Goal: Task Accomplishment & Management: Manage account settings

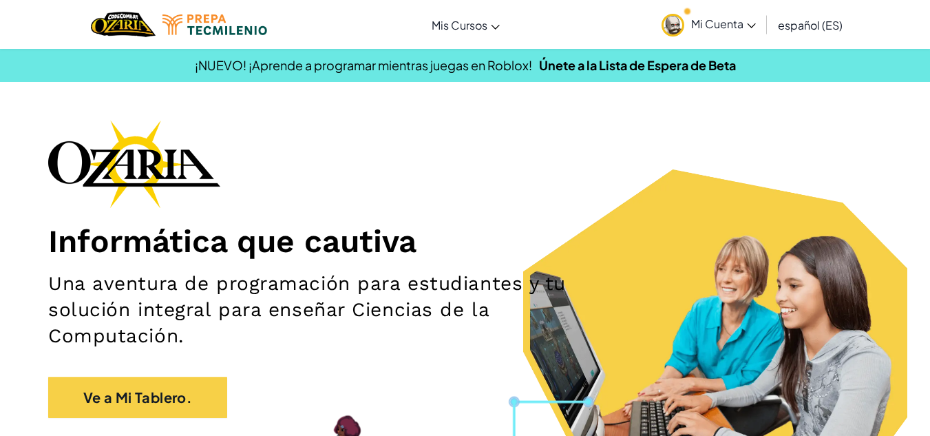
click at [509, 197] on div "Informática que cautiva Una aventura de programación para estudiantes y tu solu…" at bounding box center [465, 276] width 834 height 312
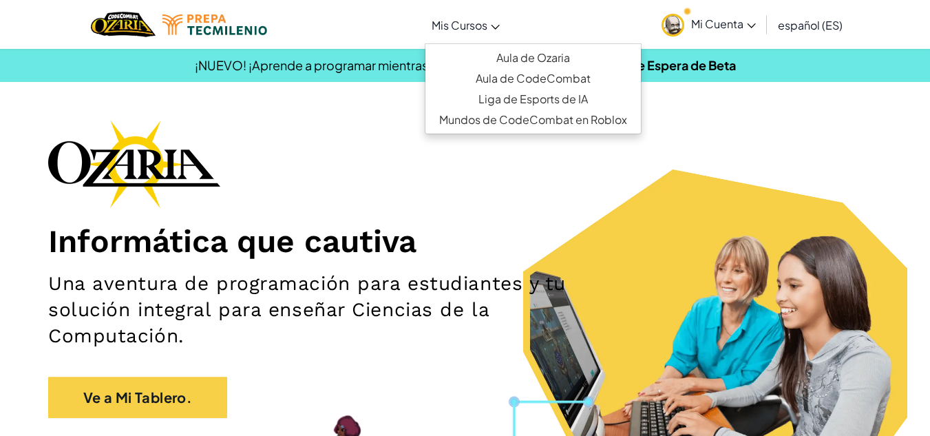
click at [473, 30] on span "Mis Cursos" at bounding box center [460, 25] width 56 height 14
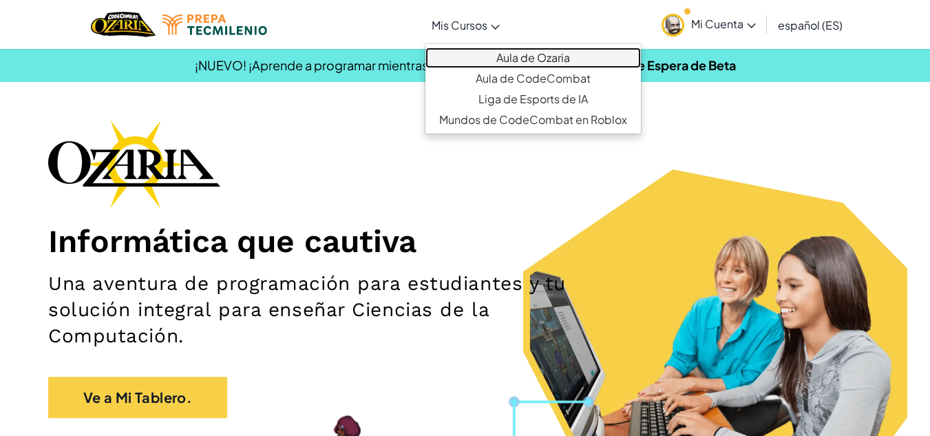
click at [507, 59] on link "Aula de Ozaria" at bounding box center [532, 57] width 215 height 21
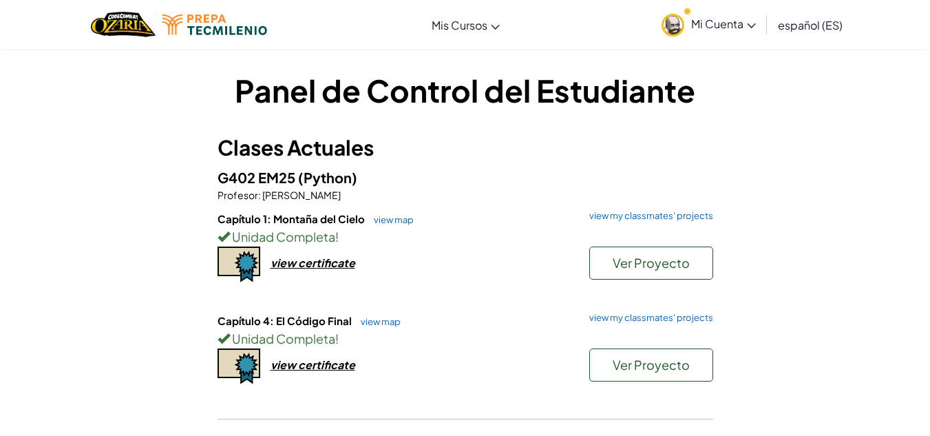
click at [694, 21] on span "Mi Cuenta" at bounding box center [723, 24] width 65 height 14
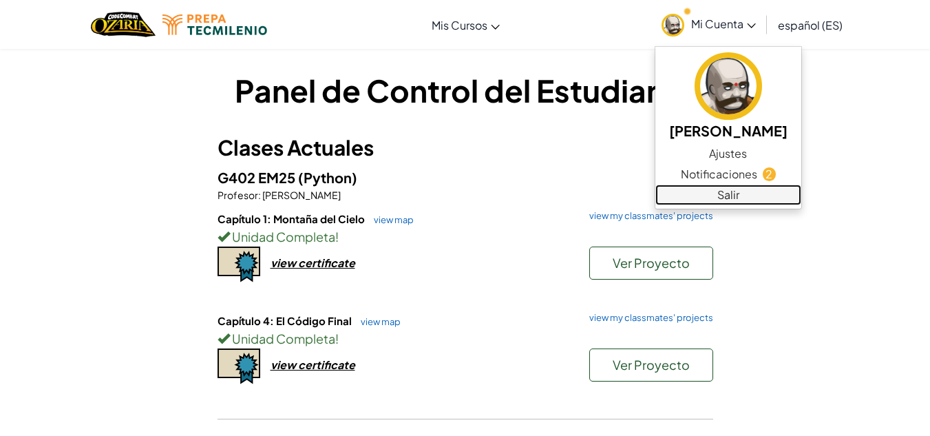
click at [712, 193] on link "Salir" at bounding box center [728, 194] width 146 height 21
